Goal: Browse casually: Explore the website without a specific task or goal

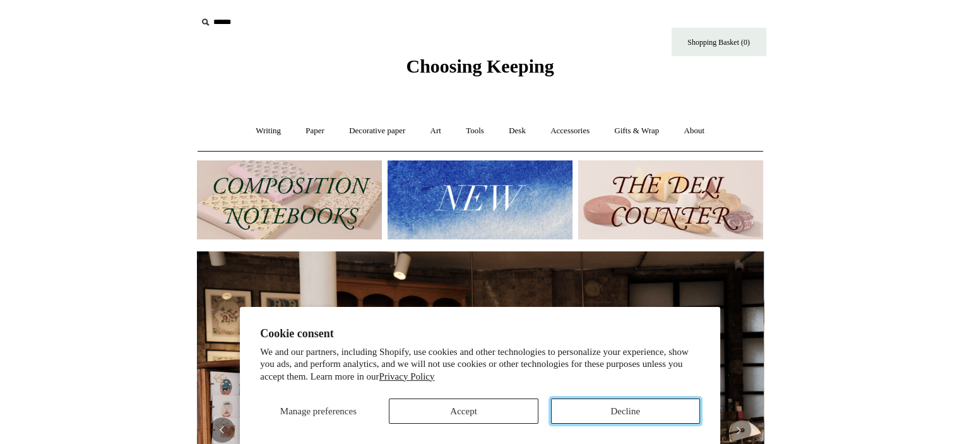
click at [588, 418] on button "Decline" at bounding box center [625, 410] width 149 height 25
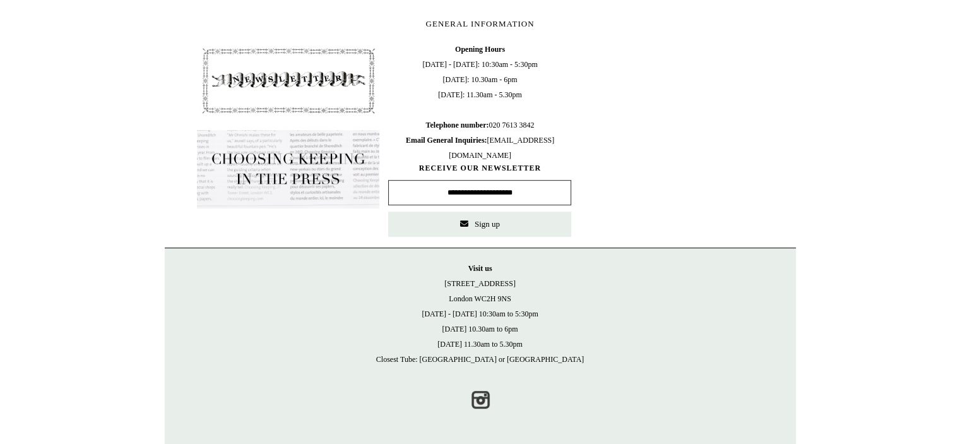
scroll to position [230, 0]
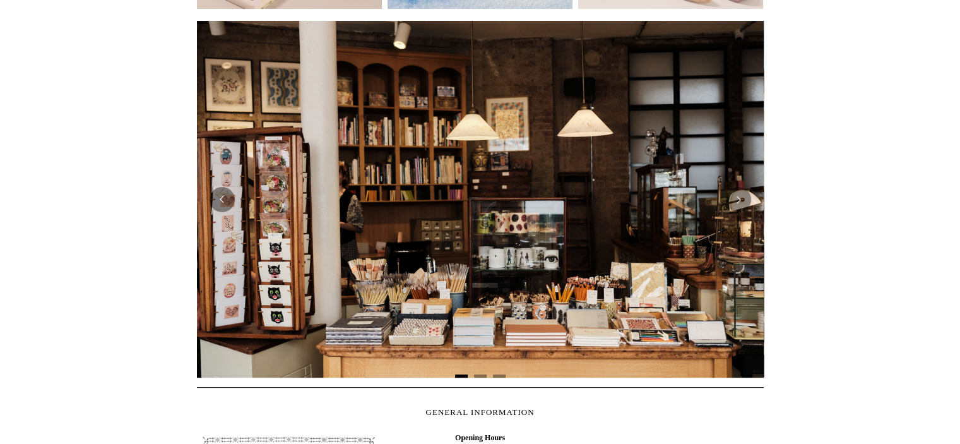
click at [596, 230] on img at bounding box center [480, 199] width 567 height 356
click at [956, 88] on html "Cookie consent We and our partners, including Shopify, use cookies and other te…" at bounding box center [480, 301] width 960 height 1063
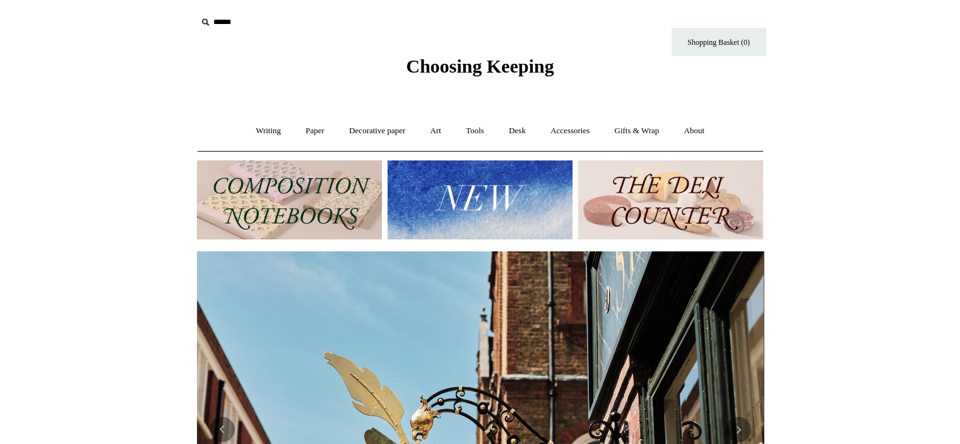
scroll to position [0, 567]
click at [348, 207] on img at bounding box center [289, 199] width 185 height 79
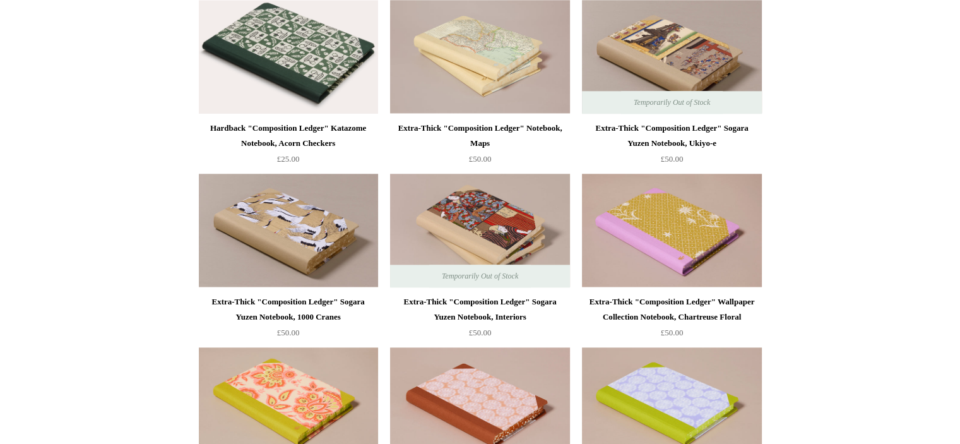
scroll to position [1941, 0]
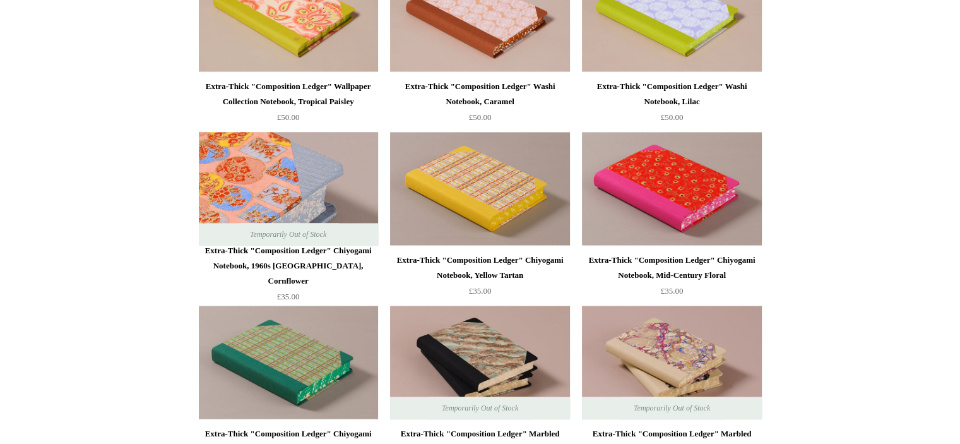
click at [254, 151] on img at bounding box center [288, 189] width 179 height 114
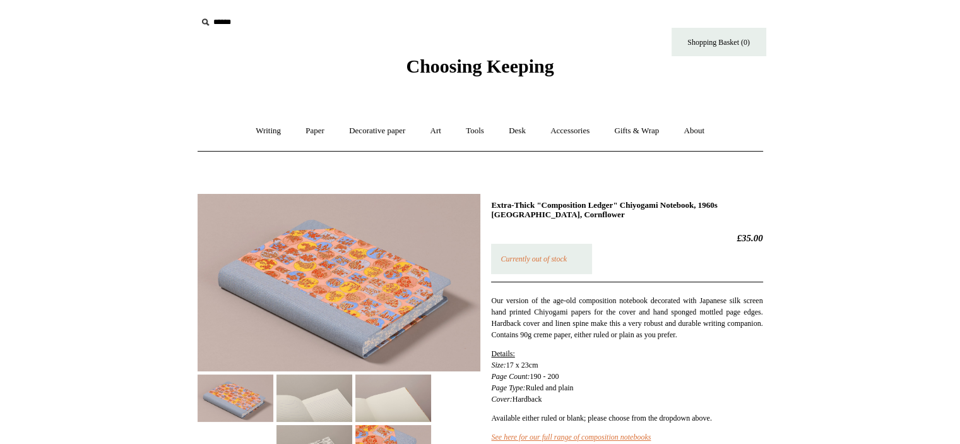
click at [300, 235] on img at bounding box center [339, 282] width 283 height 177
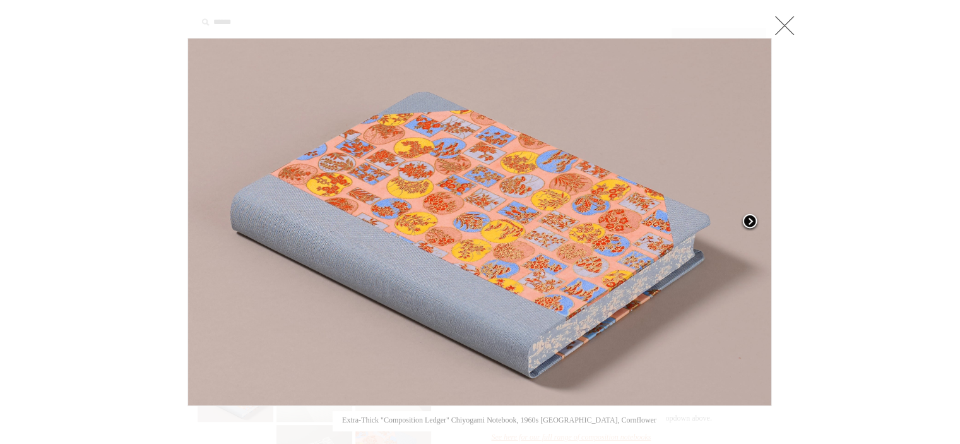
click at [744, 213] on span at bounding box center [749, 222] width 19 height 19
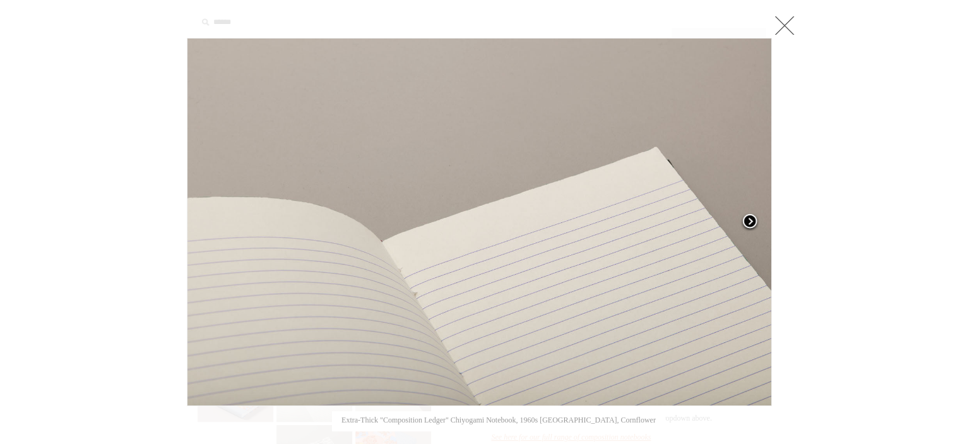
click at [744, 213] on span at bounding box center [749, 222] width 19 height 19
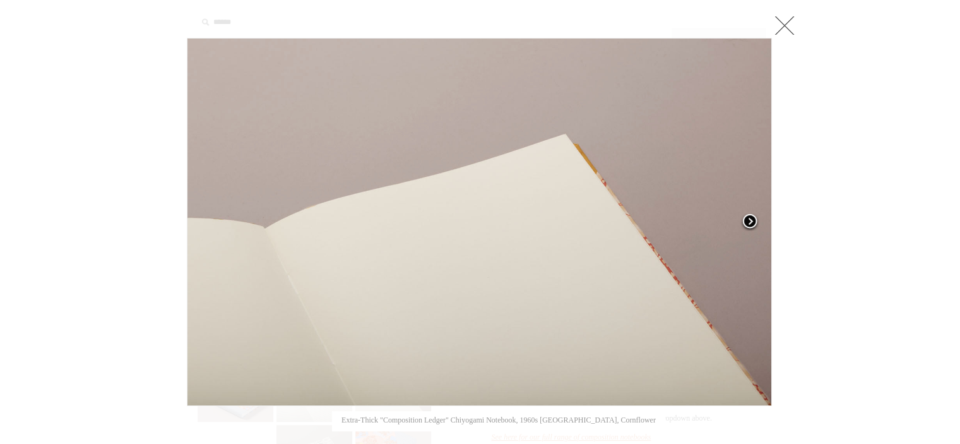
click at [744, 213] on span at bounding box center [749, 222] width 19 height 19
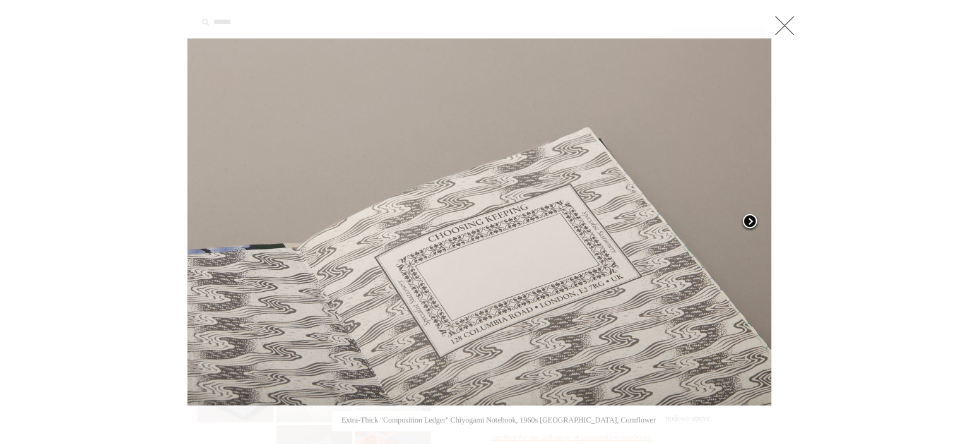
click at [744, 213] on span at bounding box center [749, 222] width 19 height 19
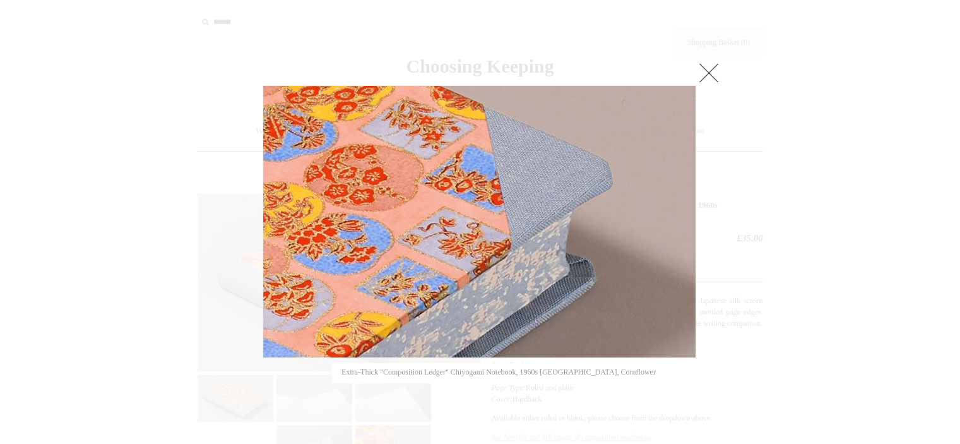
click at [712, 73] on link at bounding box center [708, 72] width 25 height 25
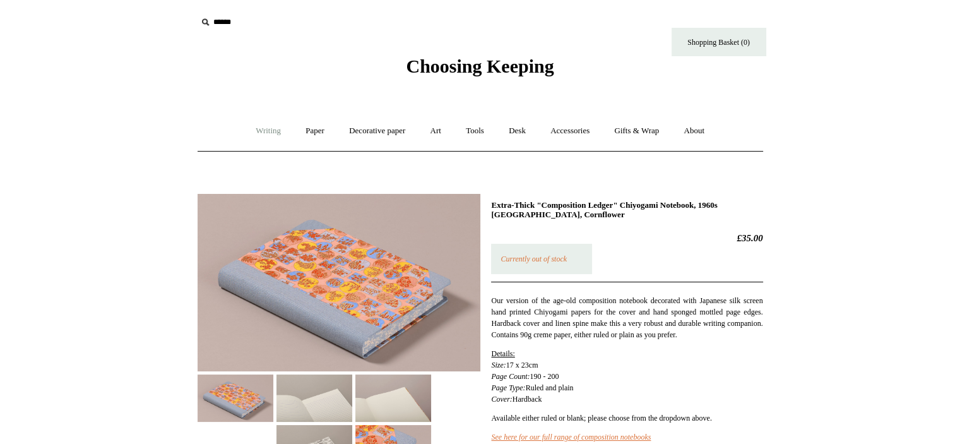
click at [263, 132] on link "Writing +" at bounding box center [268, 130] width 48 height 33
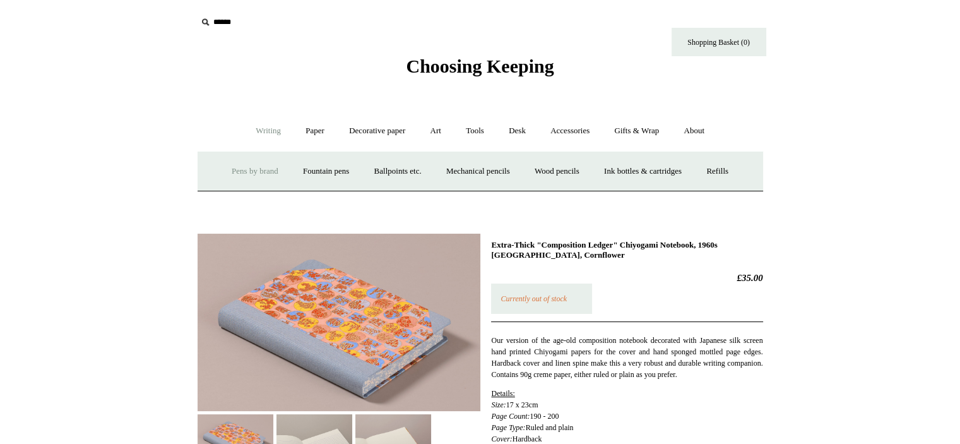
click at [243, 170] on link "Pens by brand +" at bounding box center [254, 171] width 69 height 33
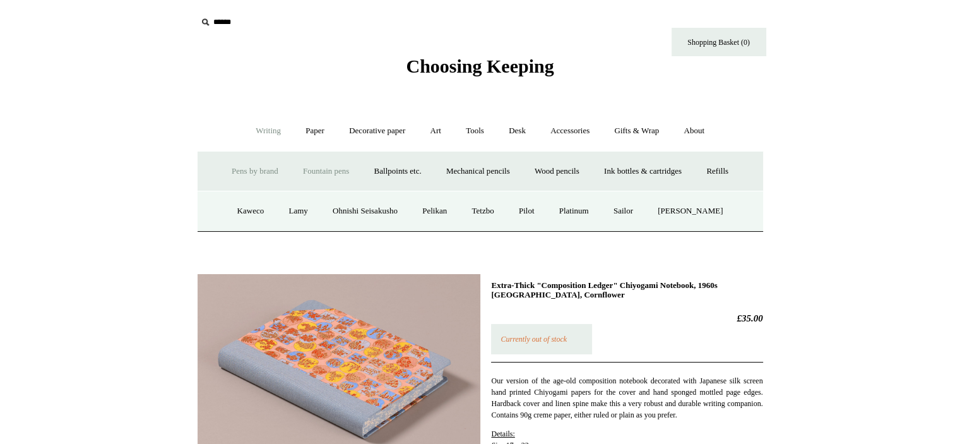
click at [326, 171] on link "Fountain pens +" at bounding box center [326, 171] width 69 height 33
click at [336, 208] on link "Luxury" at bounding box center [355, 210] width 47 height 33
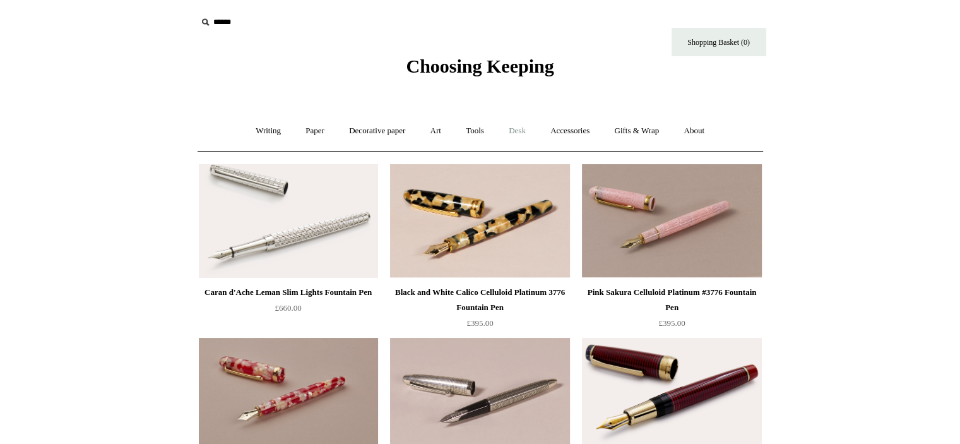
click at [516, 122] on link "Desk +" at bounding box center [517, 130] width 40 height 33
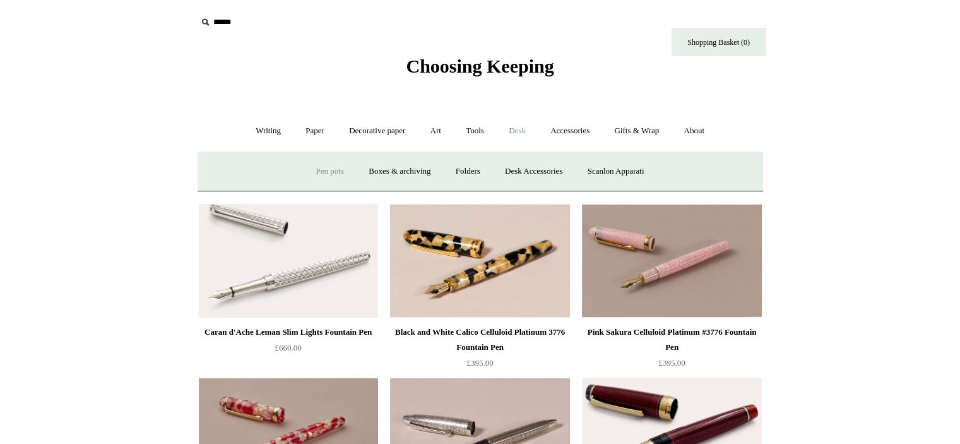
click at [323, 174] on link "Pen pots" at bounding box center [330, 171] width 50 height 33
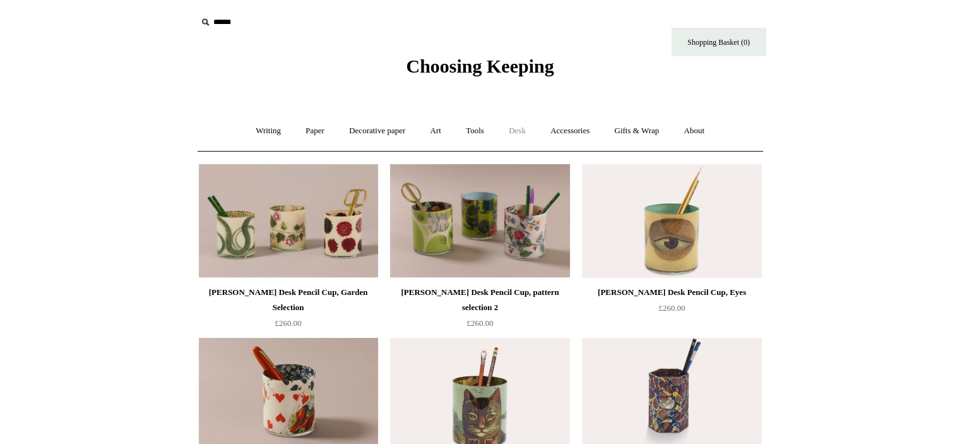
click at [519, 126] on link "Desk +" at bounding box center [517, 130] width 40 height 33
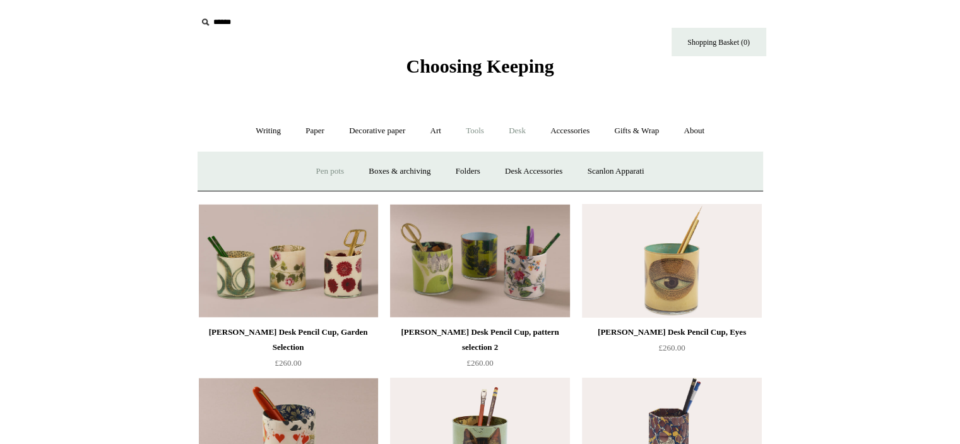
click at [481, 129] on link "Tools +" at bounding box center [474, 130] width 41 height 33
click at [399, 160] on link "Scissors" at bounding box center [408, 171] width 50 height 33
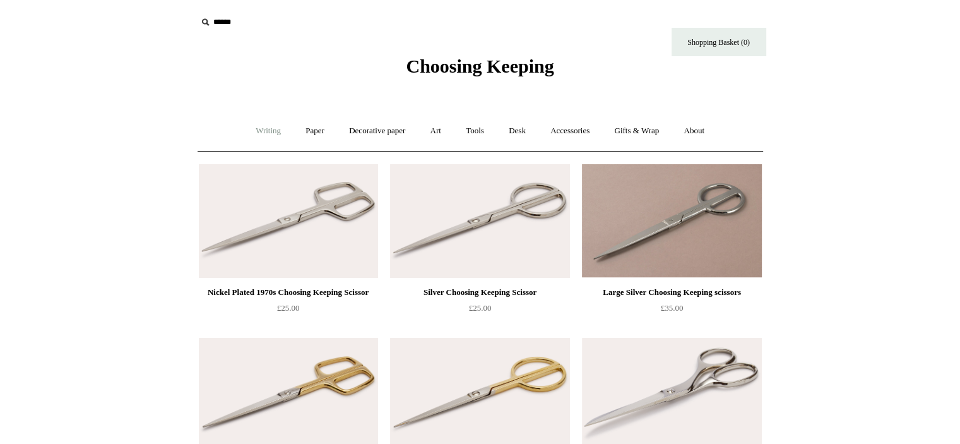
click at [263, 134] on link "Writing +" at bounding box center [268, 130] width 48 height 33
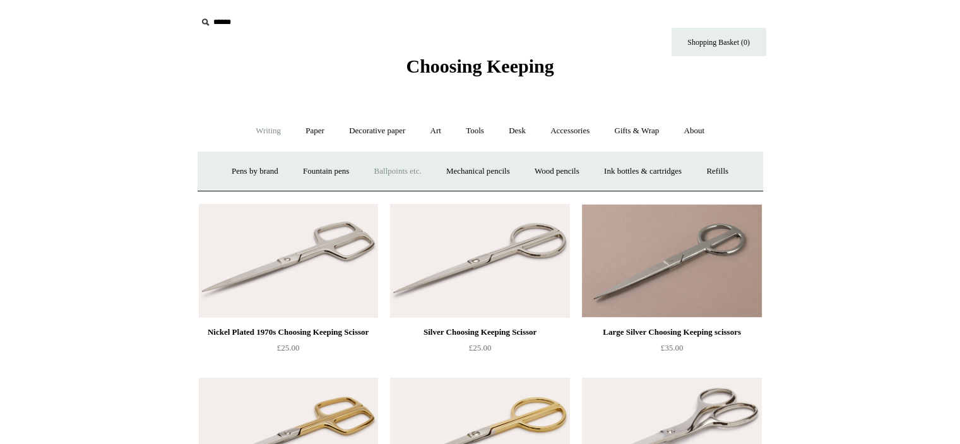
click at [394, 162] on link "Ballpoints etc. +" at bounding box center [398, 171] width 70 height 33
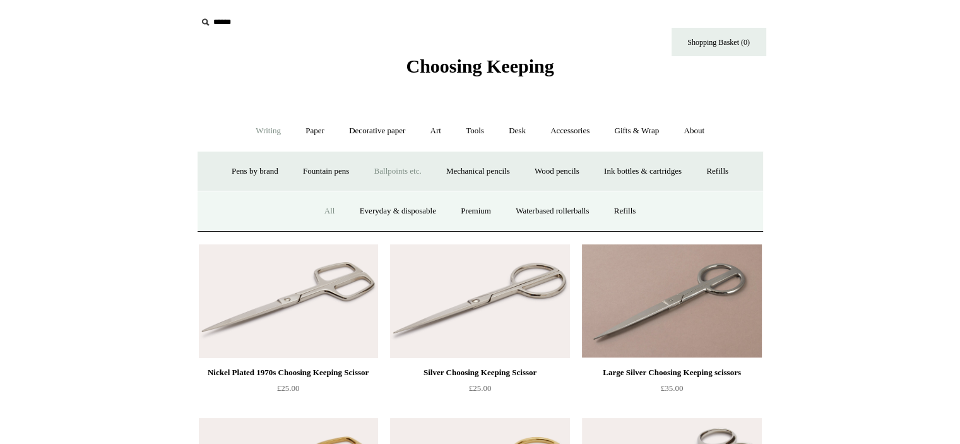
click at [324, 209] on link "All" at bounding box center [329, 210] width 33 height 33
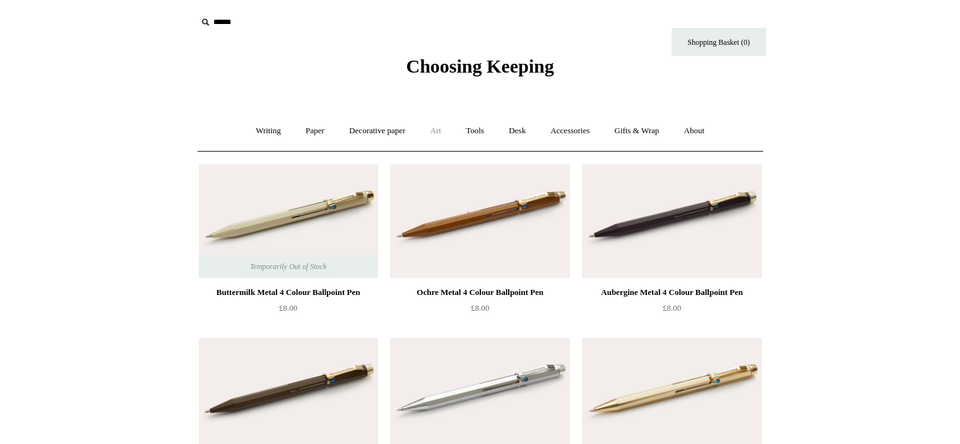
click at [439, 129] on link "Art +" at bounding box center [435, 130] width 33 height 33
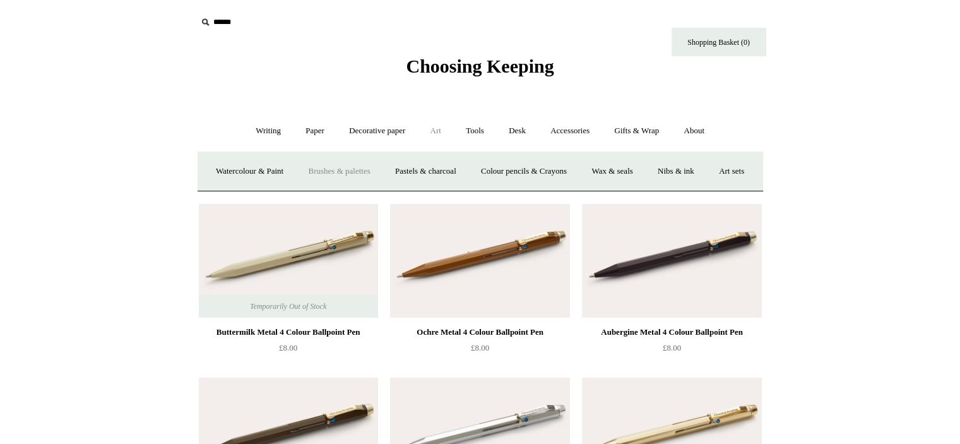
click at [358, 160] on link "Brushes & palettes" at bounding box center [339, 171] width 85 height 33
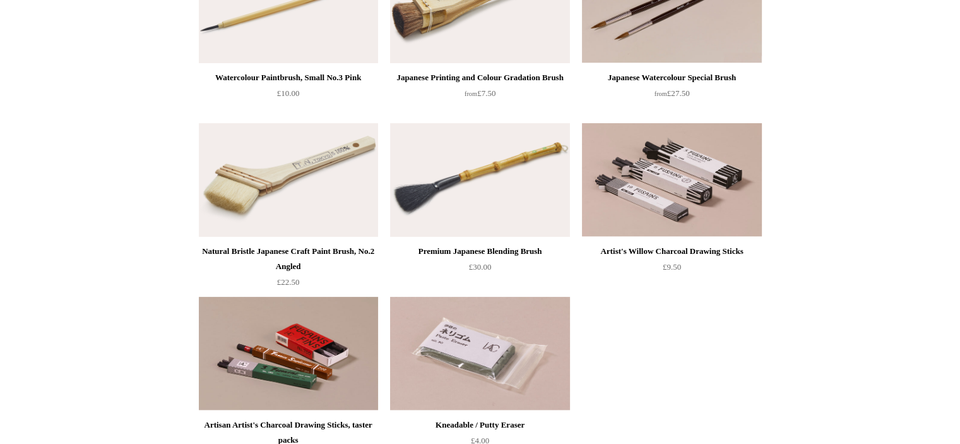
scroll to position [617, 0]
